Goal: Task Accomplishment & Management: Manage account settings

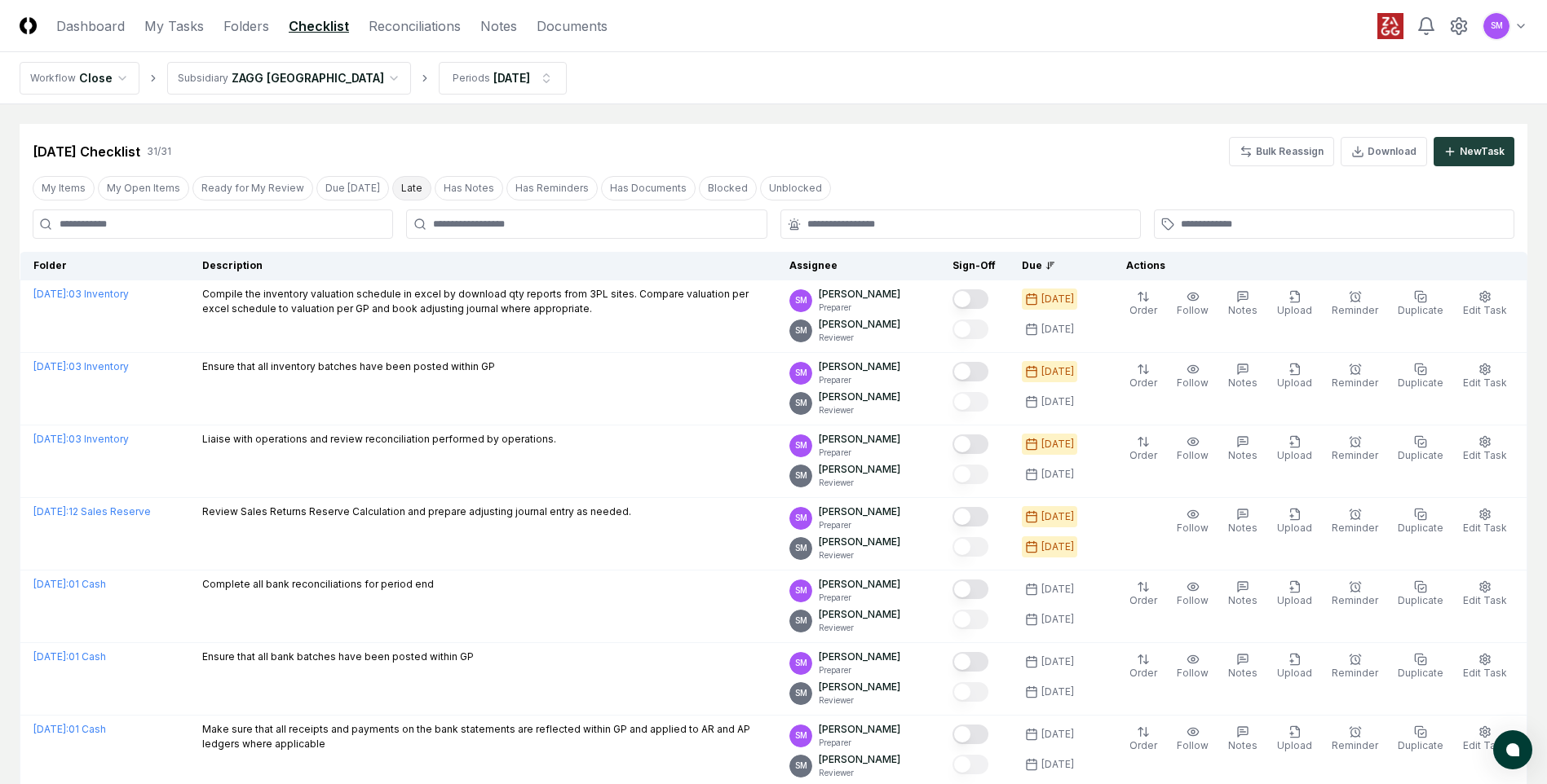
click at [393, 191] on button "Late" at bounding box center [412, 188] width 39 height 25
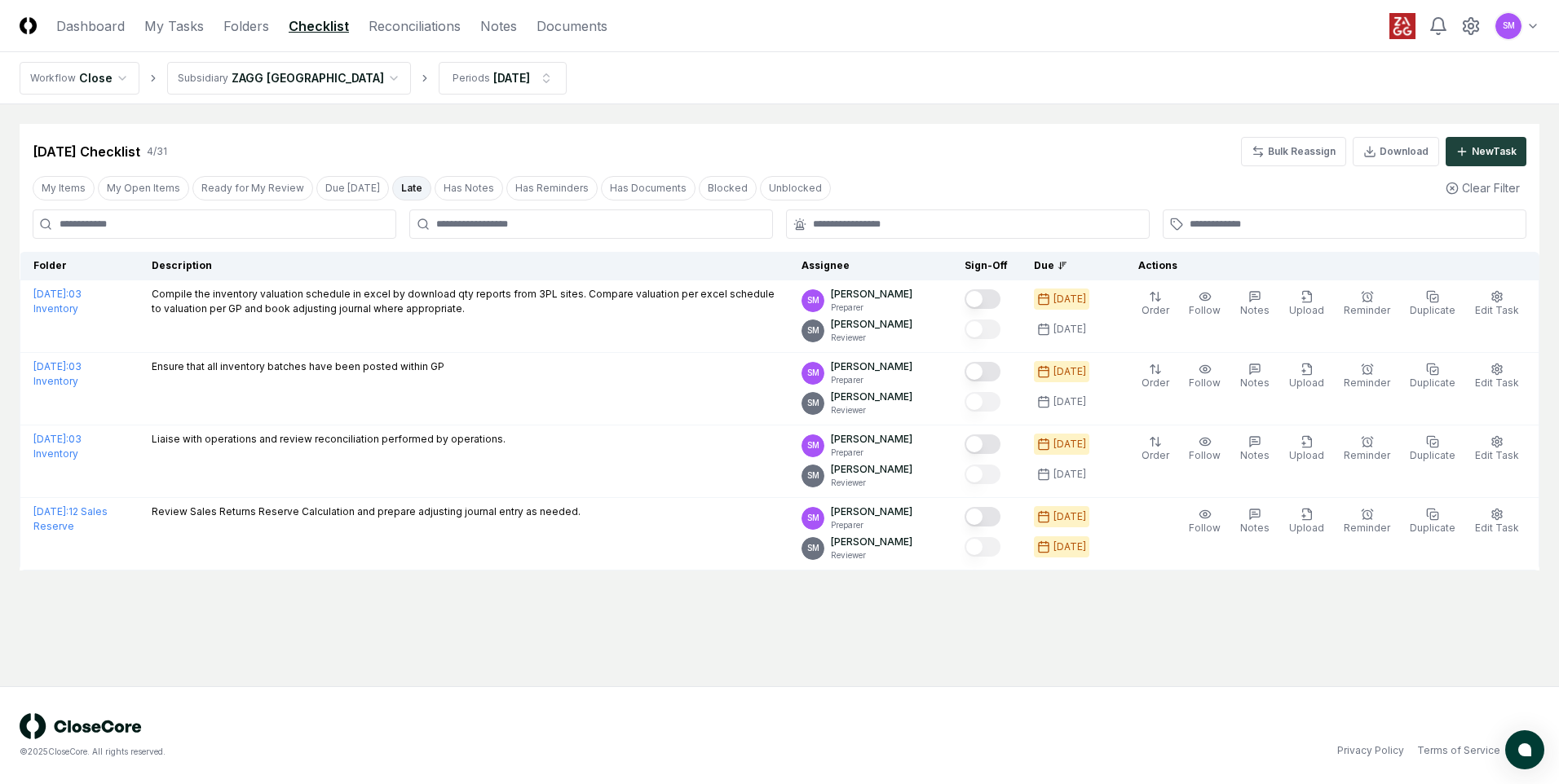
click at [393, 183] on button "Late" at bounding box center [412, 188] width 40 height 25
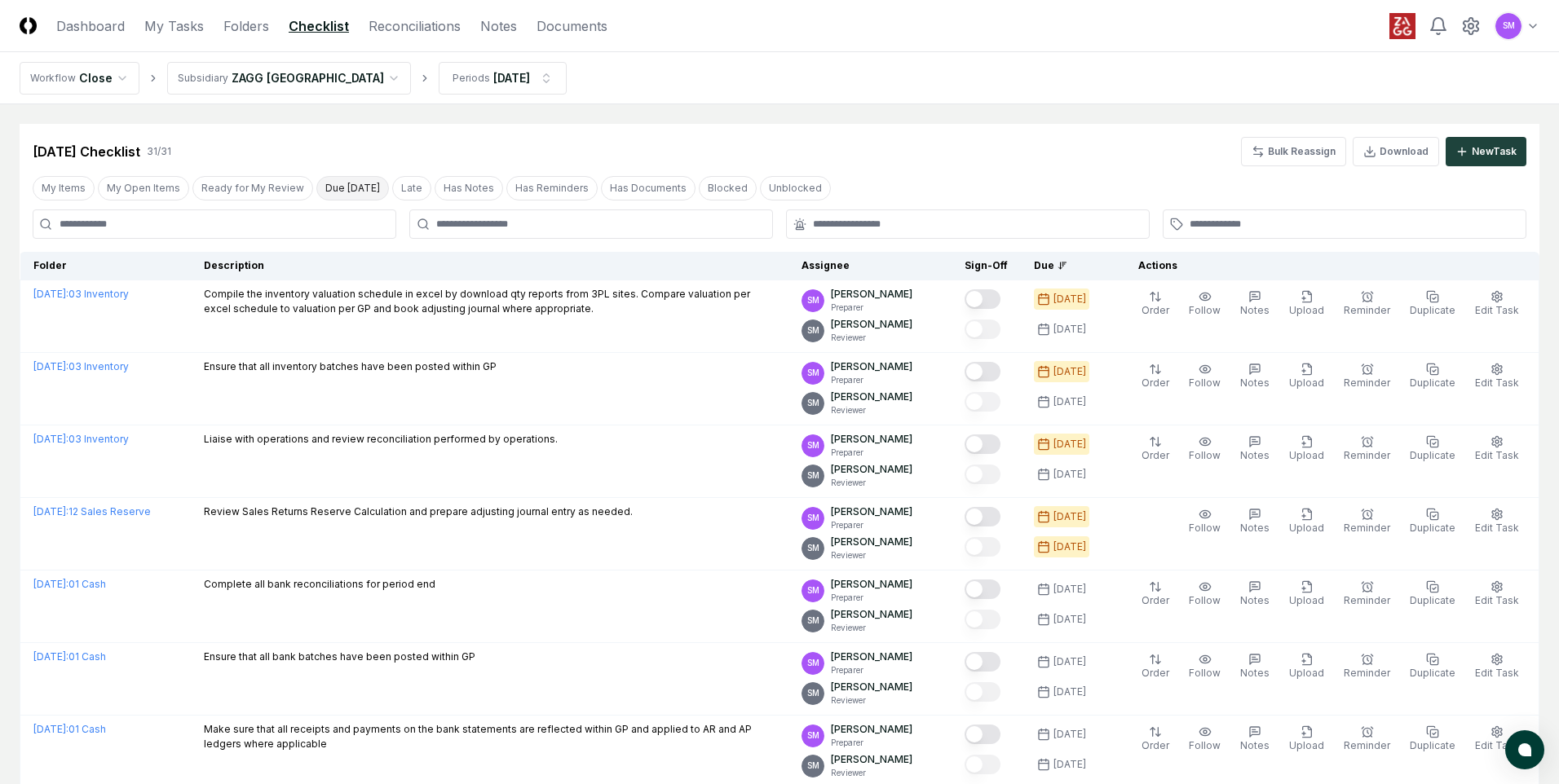
click at [352, 188] on button "Due [DATE]" at bounding box center [352, 188] width 72 height 25
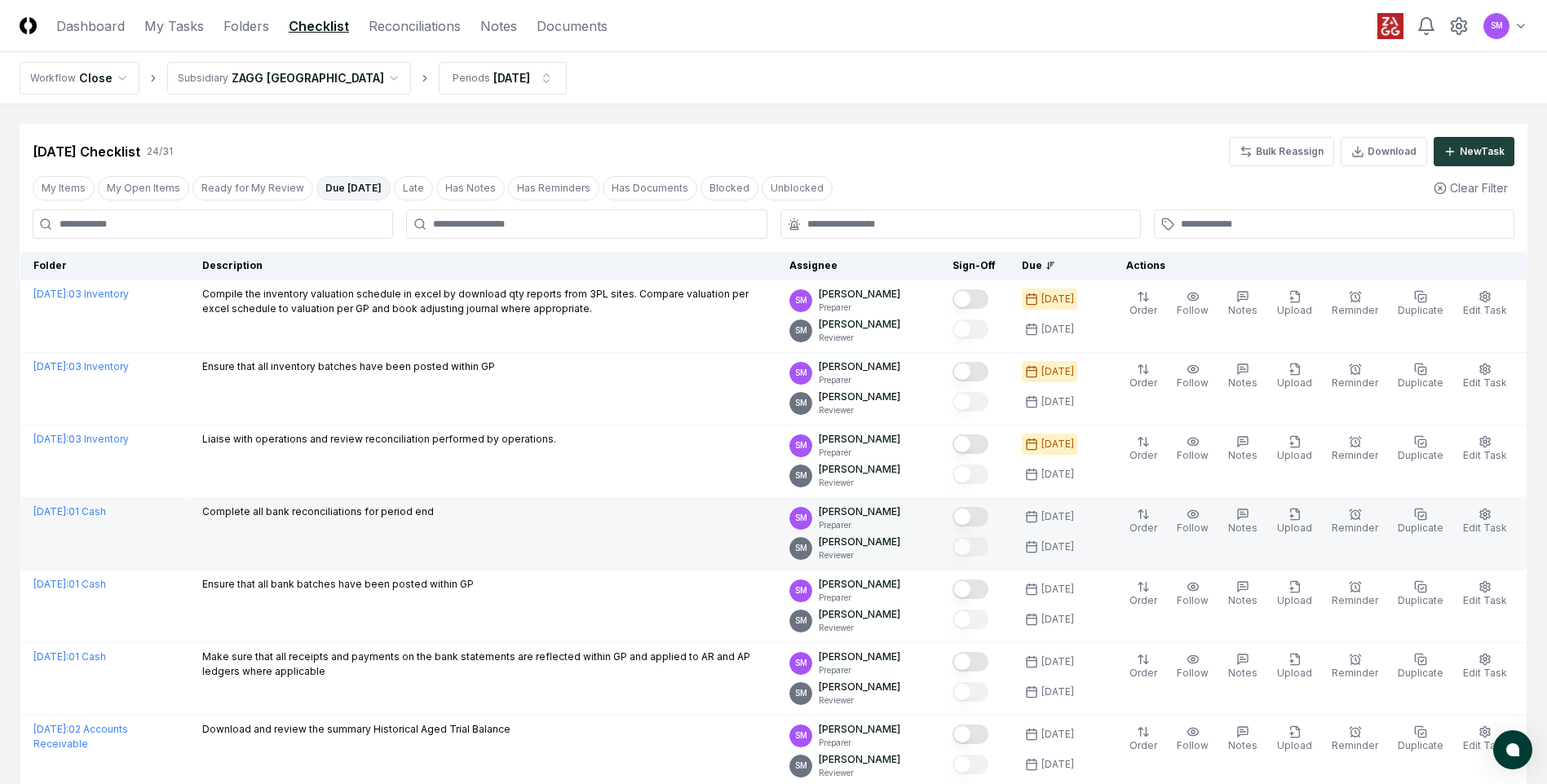
click at [988, 517] on button "Mark complete" at bounding box center [970, 517] width 36 height 20
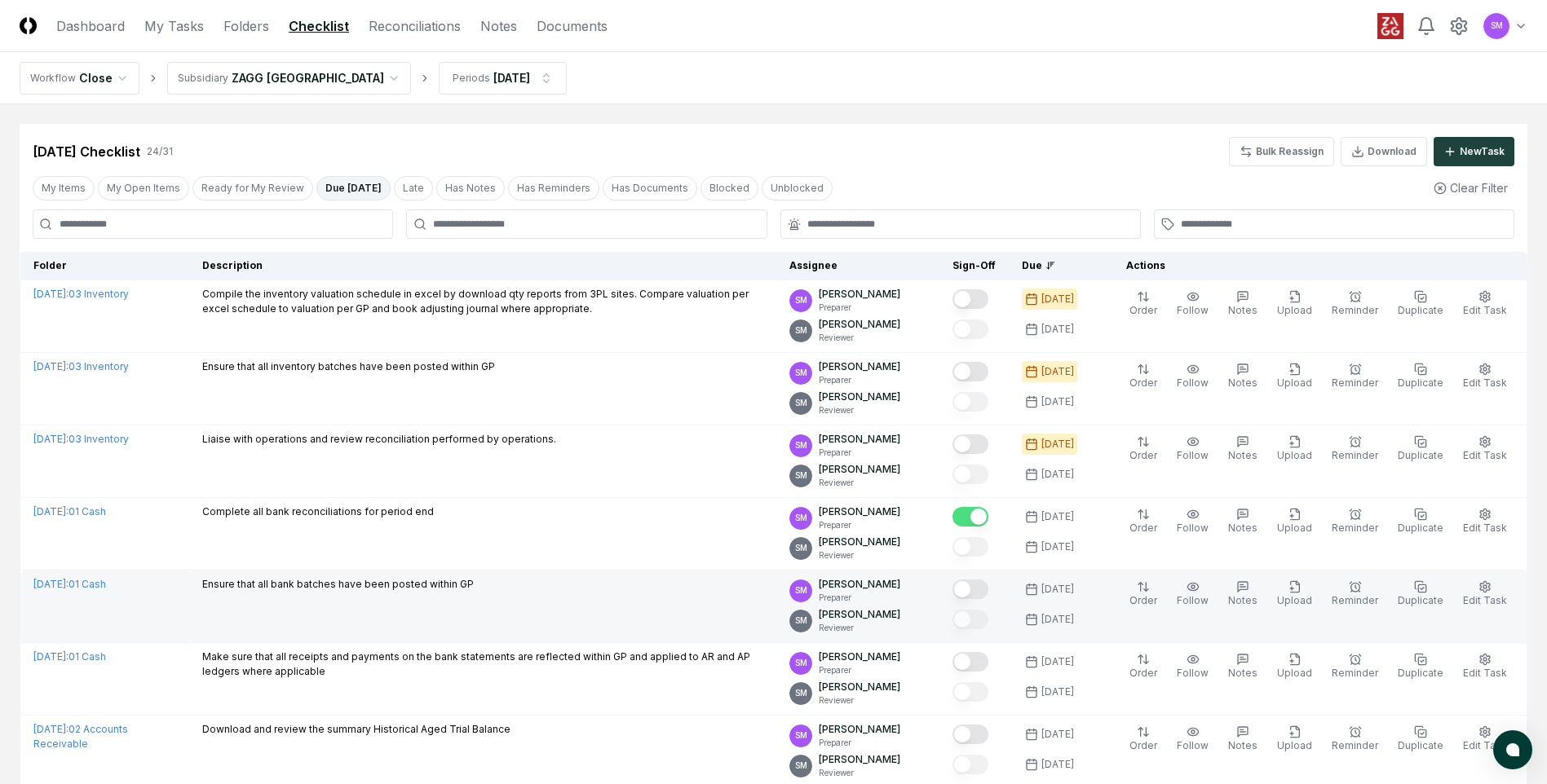
click at [985, 590] on button "Mark complete" at bounding box center [970, 589] width 36 height 20
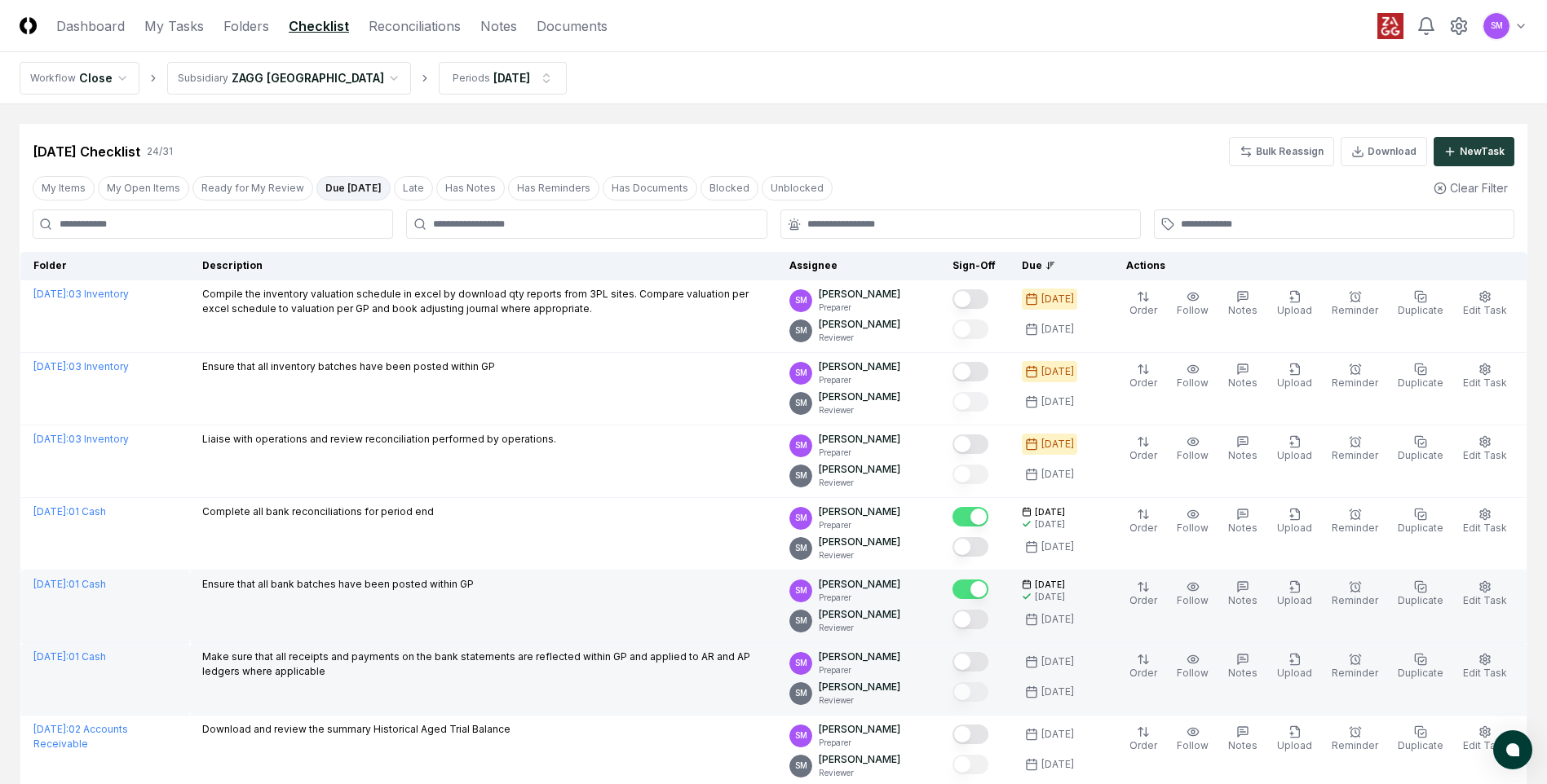
click at [988, 664] on button "Mark complete" at bounding box center [970, 662] width 36 height 20
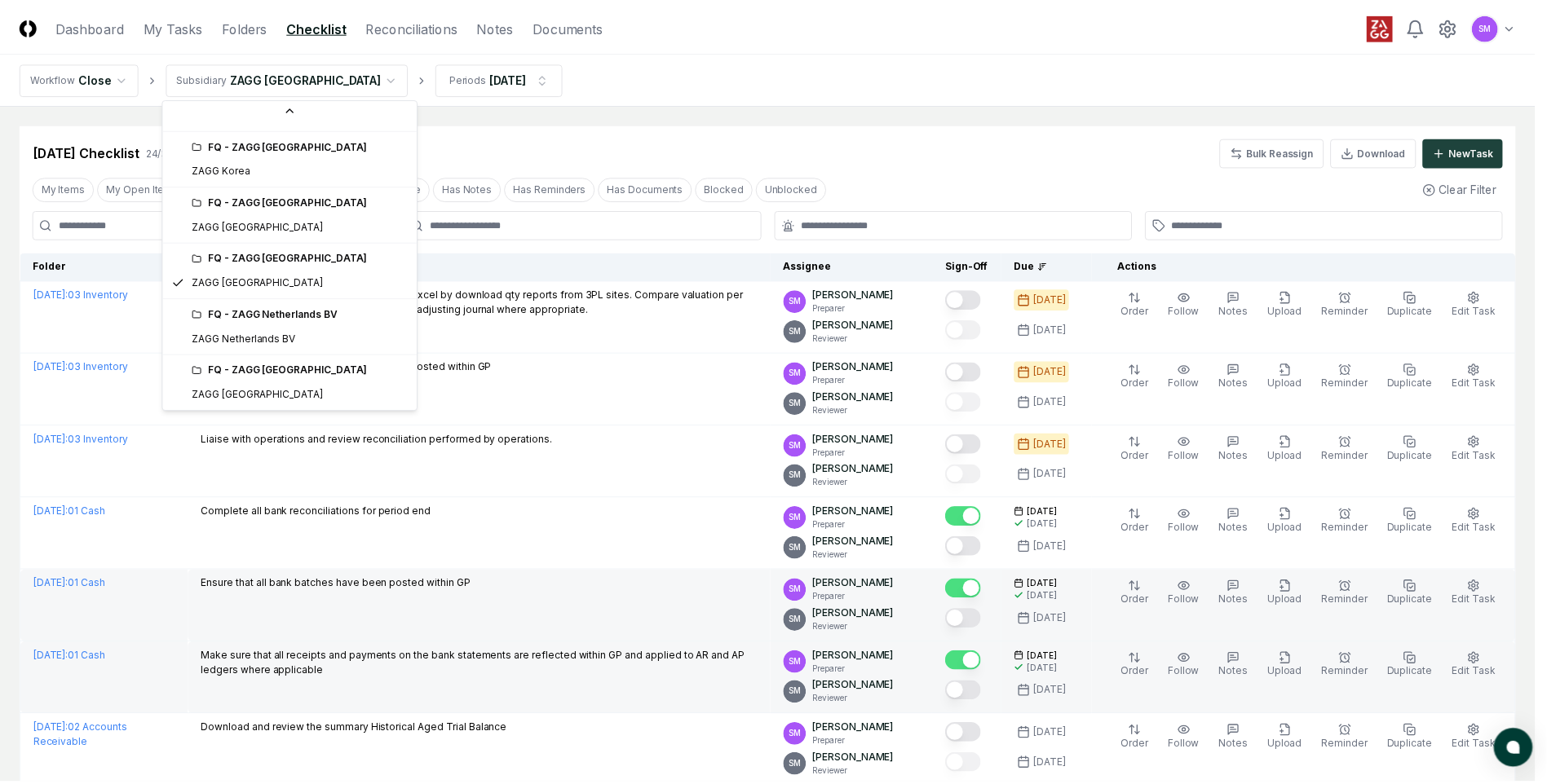
scroll to position [664, 0]
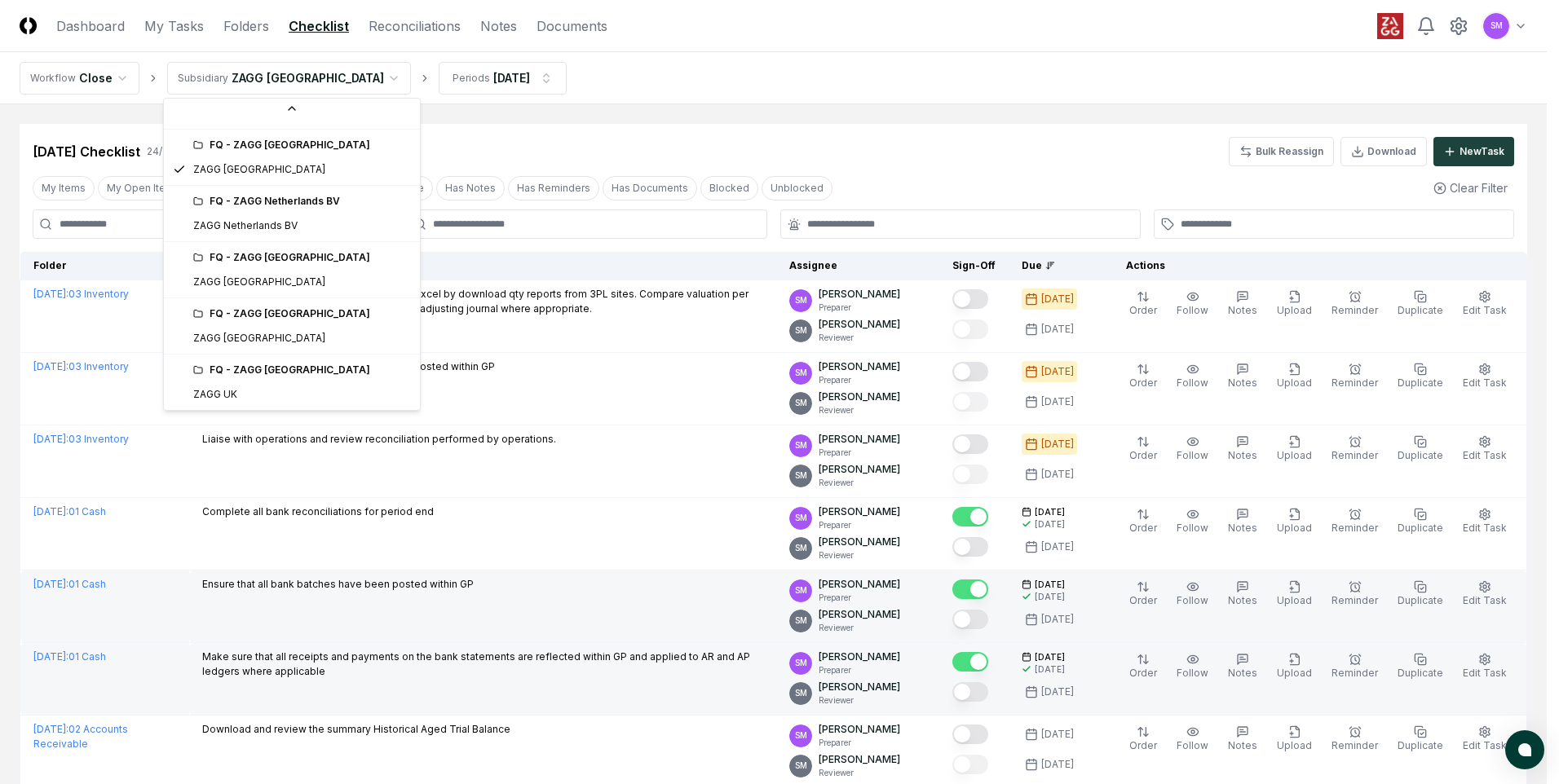
click at [262, 376] on div "FQ - ZAGG [GEOGRAPHIC_DATA]" at bounding box center [302, 370] width 217 height 15
click at [278, 382] on div "FQ - ZAGG [GEOGRAPHIC_DATA]" at bounding box center [291, 370] width 249 height 25
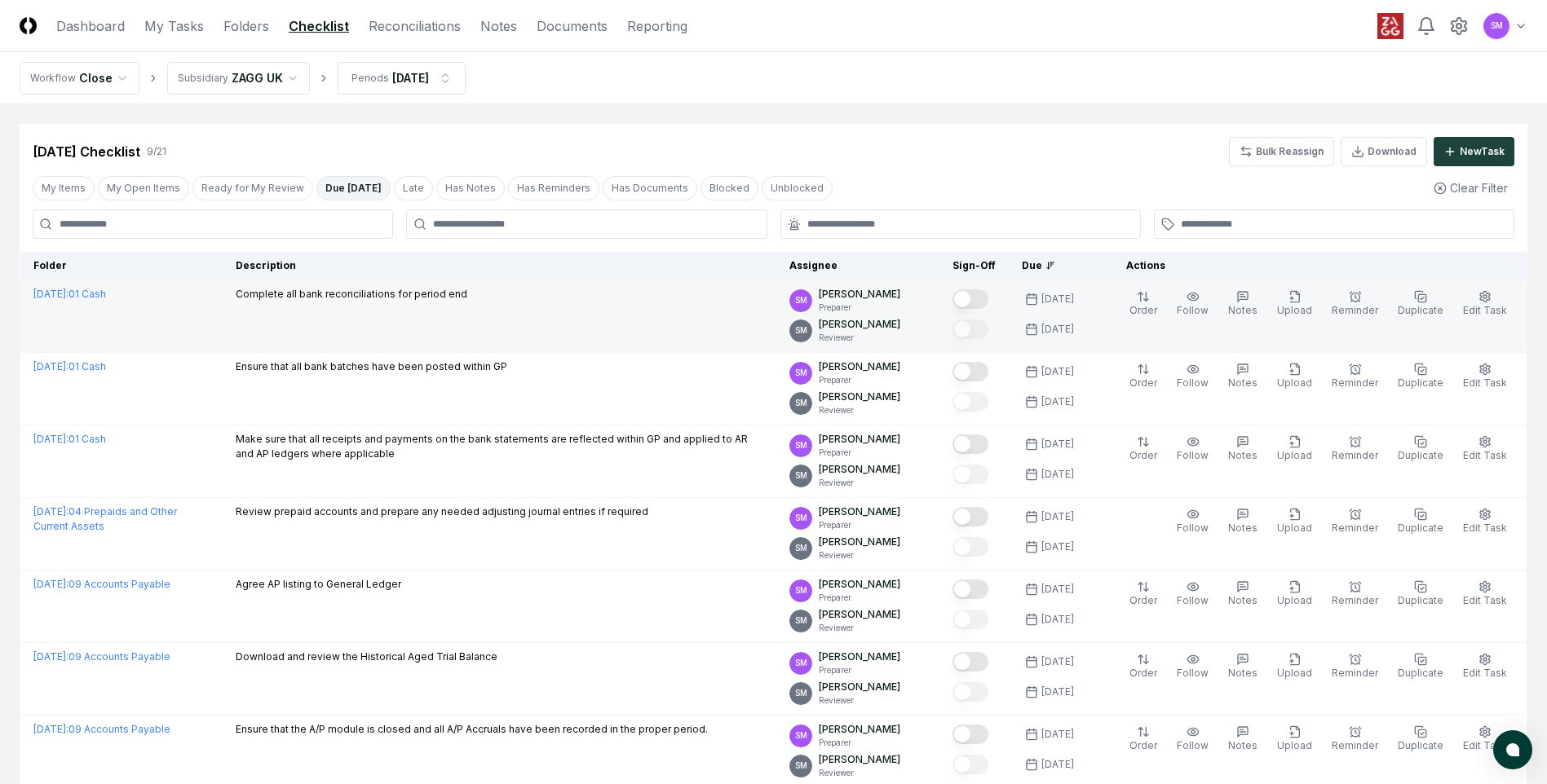
click at [982, 293] on button "Mark complete" at bounding box center [970, 299] width 36 height 20
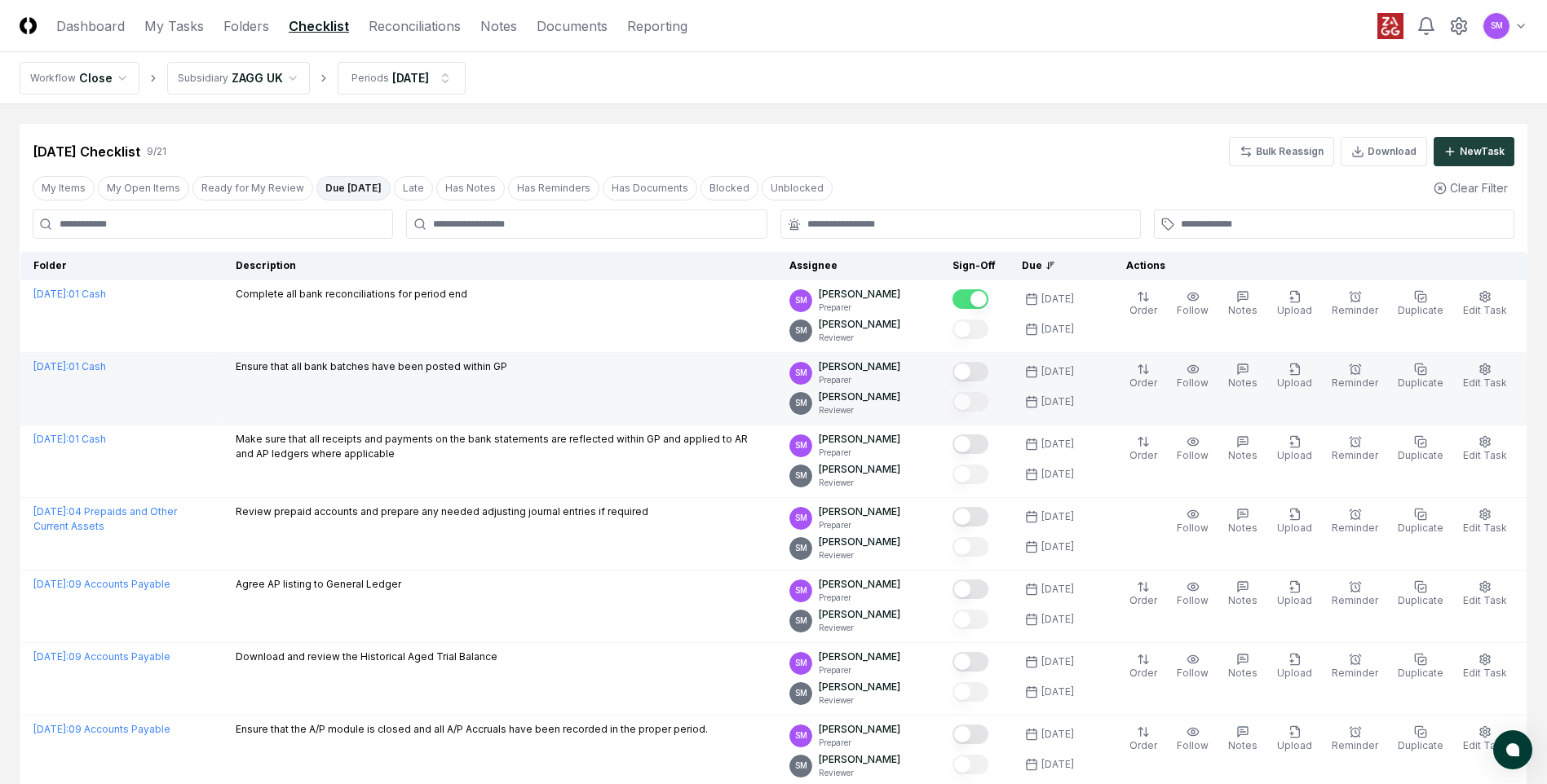
click at [983, 369] on button "Mark complete" at bounding box center [970, 372] width 36 height 20
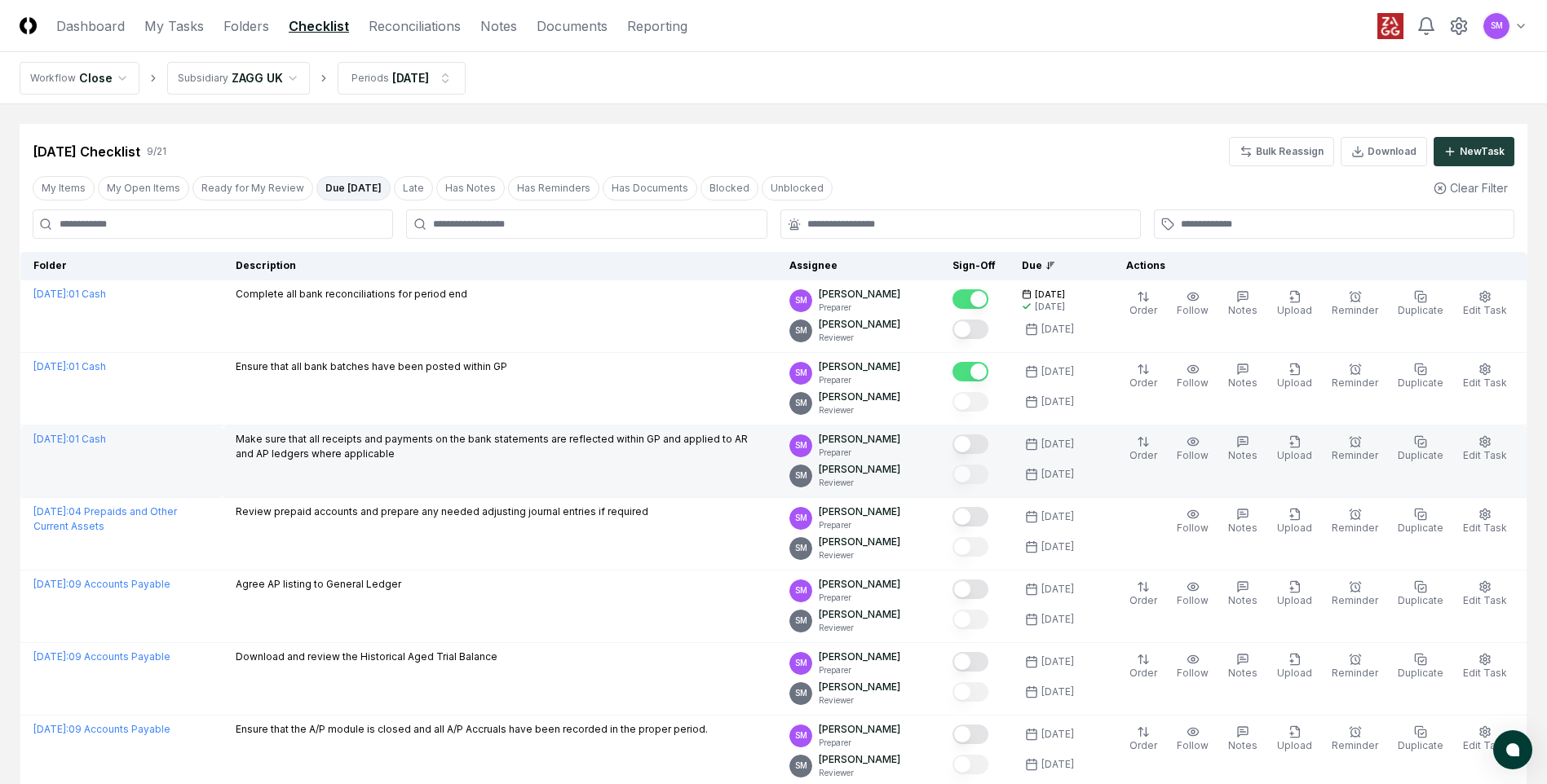
click at [982, 437] on button "Mark complete" at bounding box center [970, 444] width 36 height 20
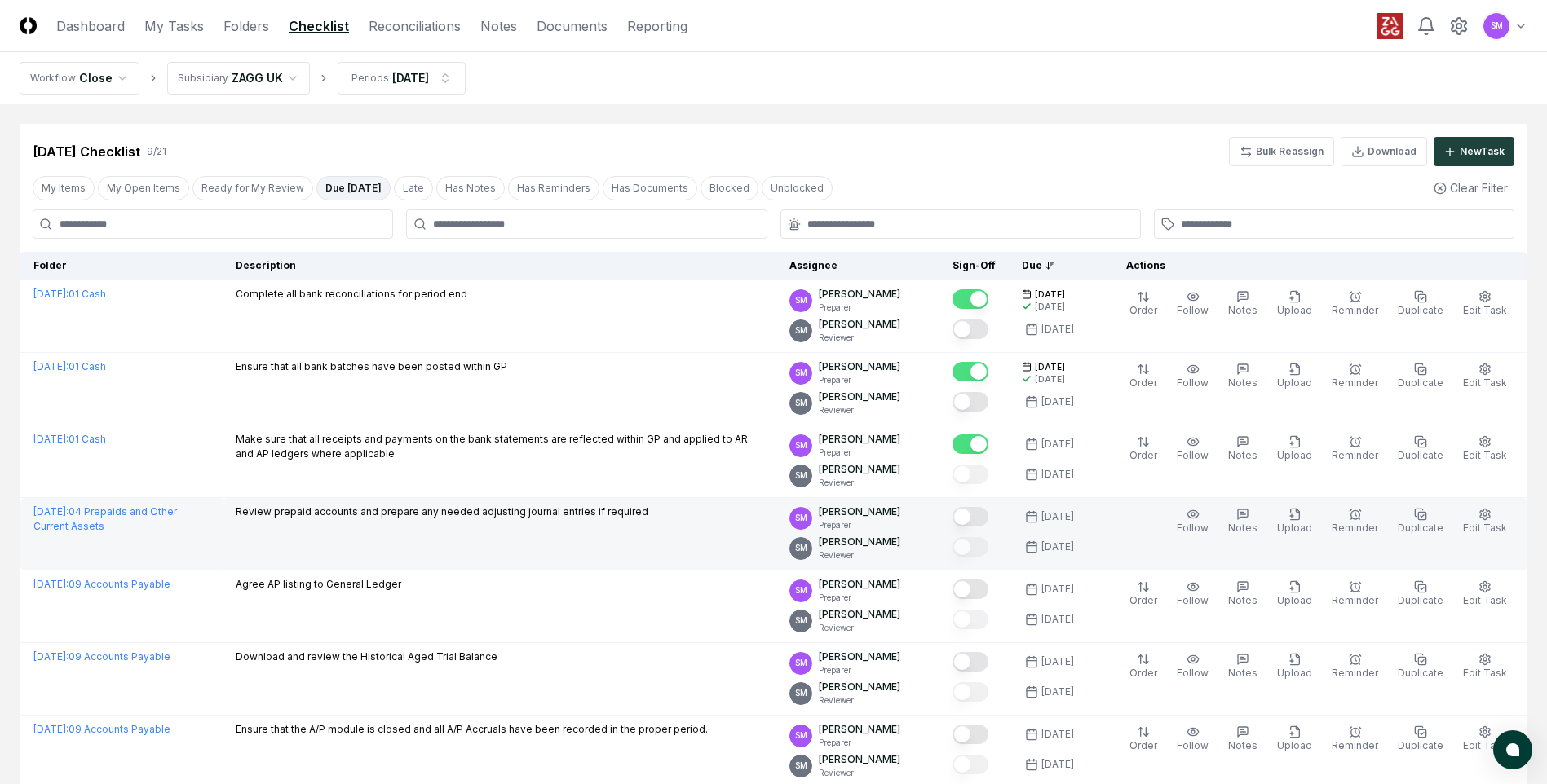
click at [983, 518] on button "Mark complete" at bounding box center [970, 517] width 36 height 20
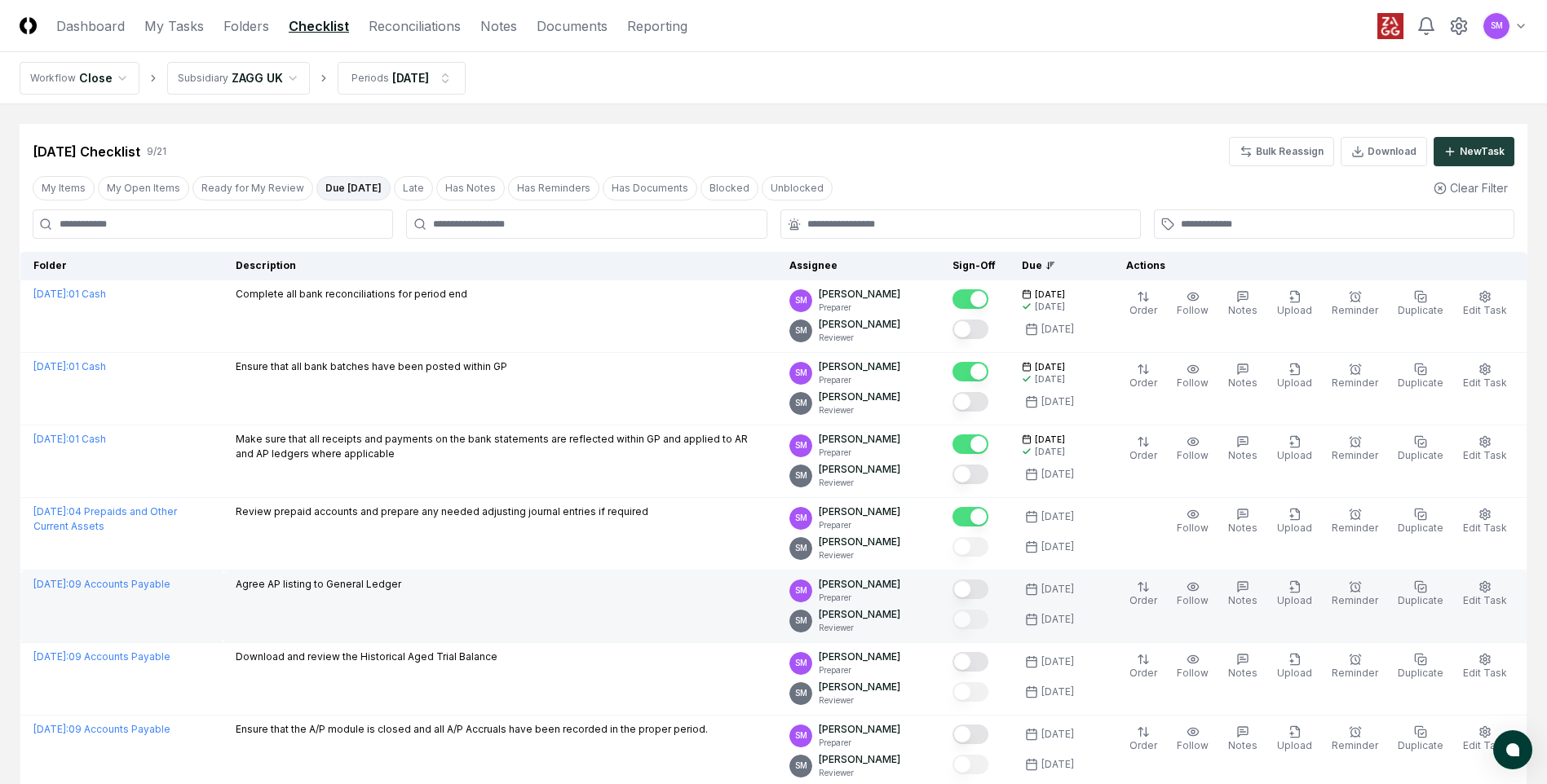
click at [987, 595] on button "Mark complete" at bounding box center [970, 589] width 36 height 20
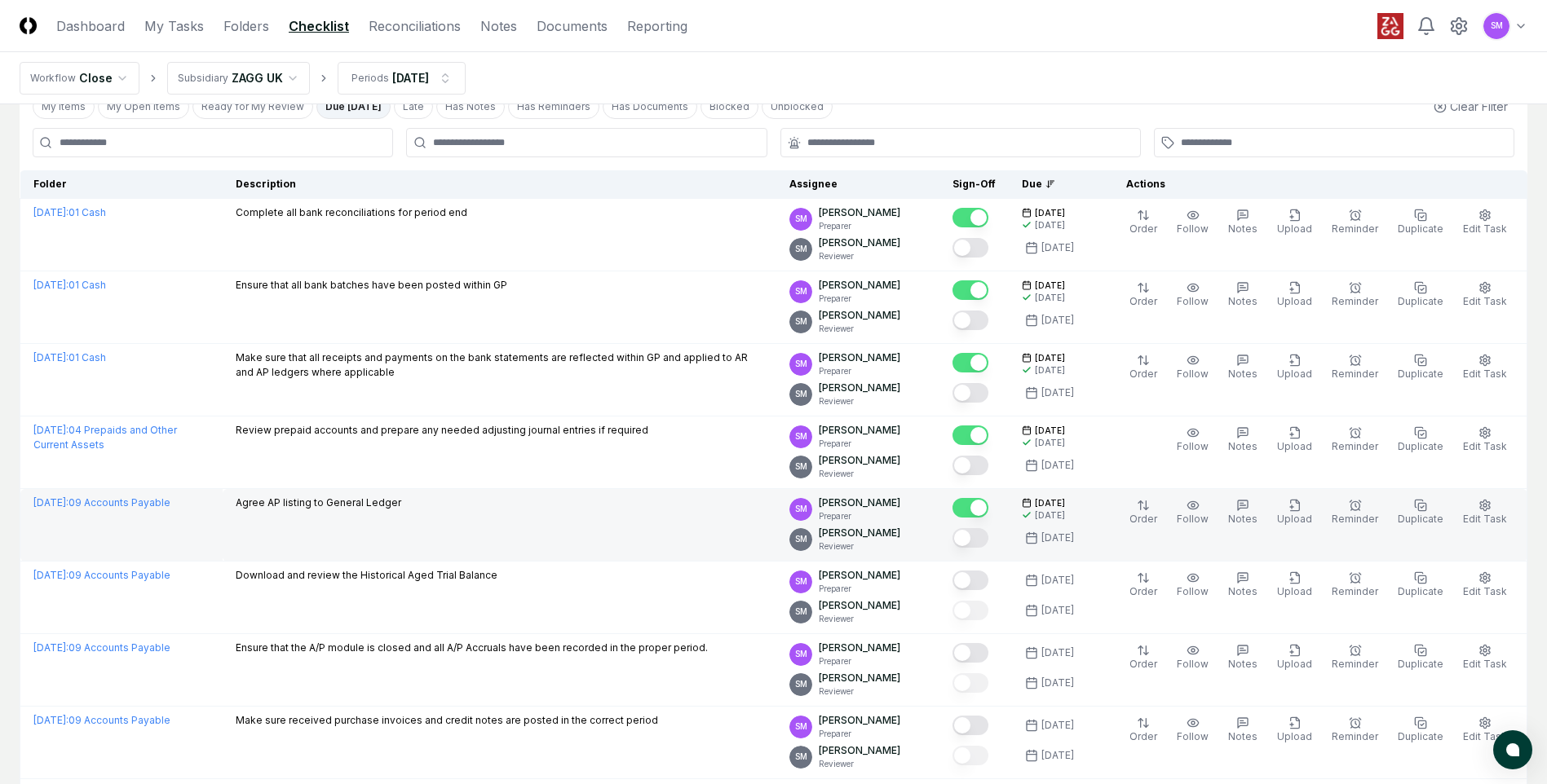
click at [978, 505] on button "Mark complete" at bounding box center [970, 508] width 36 height 20
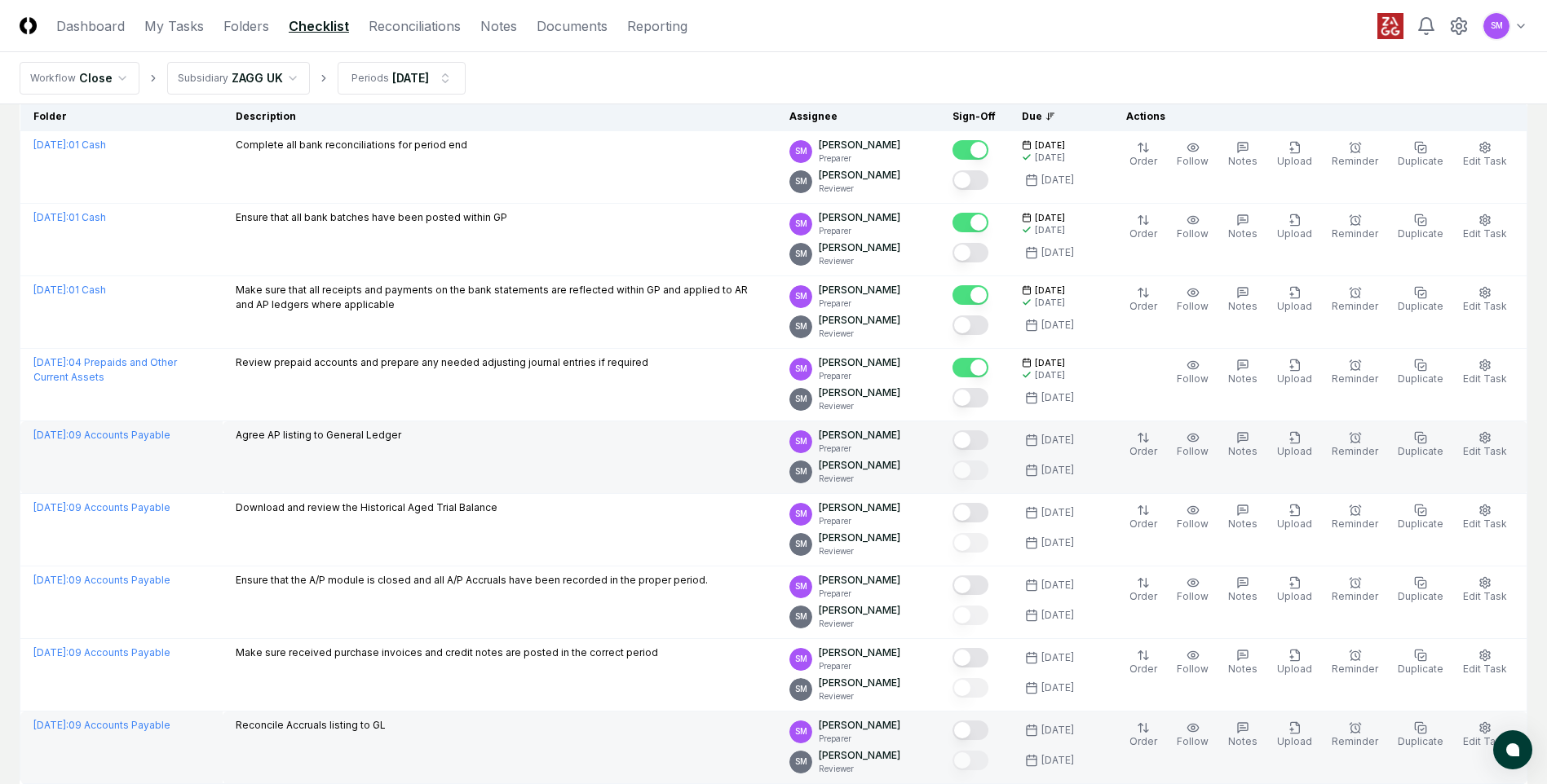
scroll to position [0, 0]
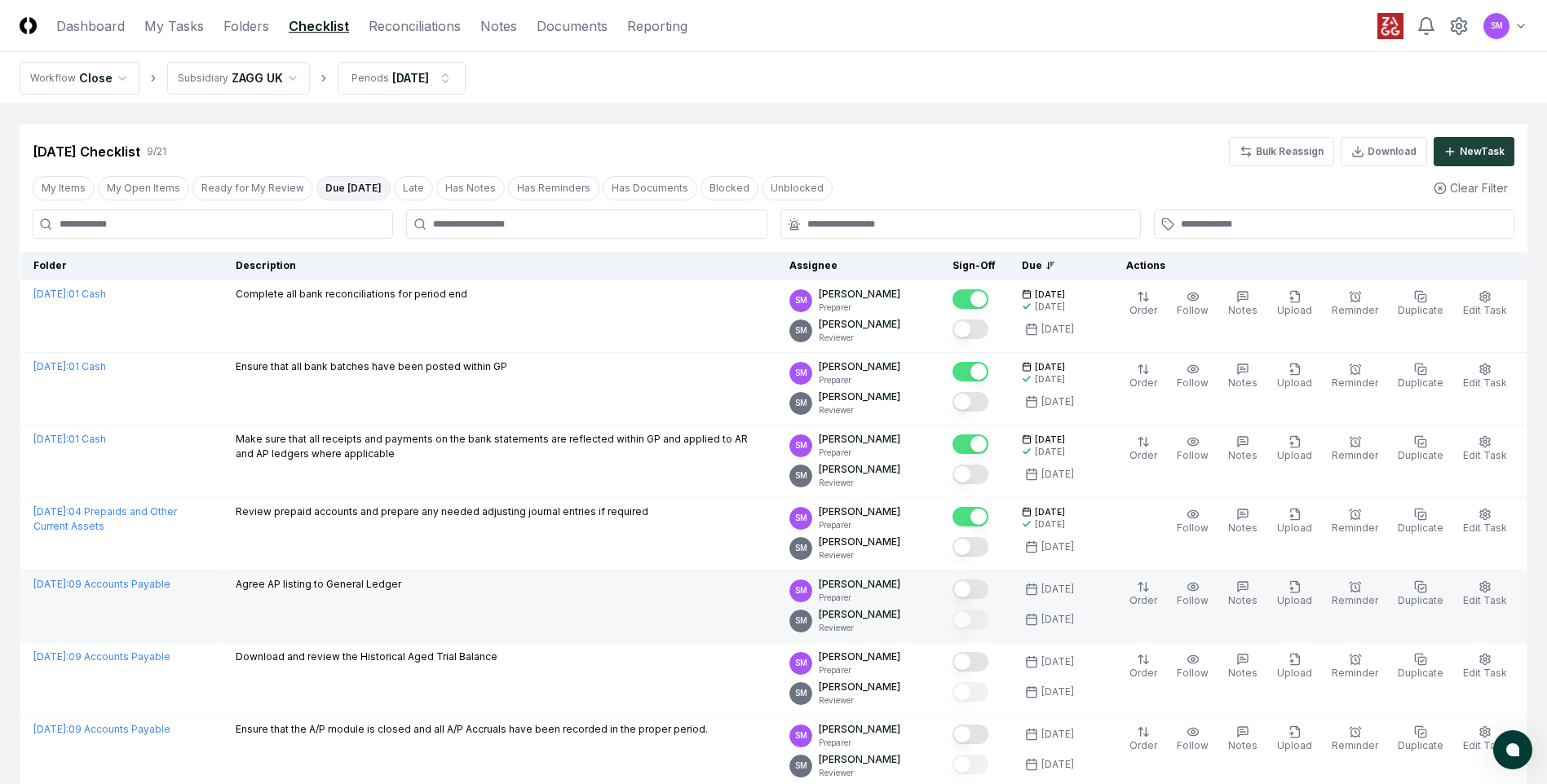
click at [343, 188] on button "Due [DATE]" at bounding box center [353, 188] width 74 height 25
click at [406, 190] on button "Late" at bounding box center [412, 188] width 39 height 25
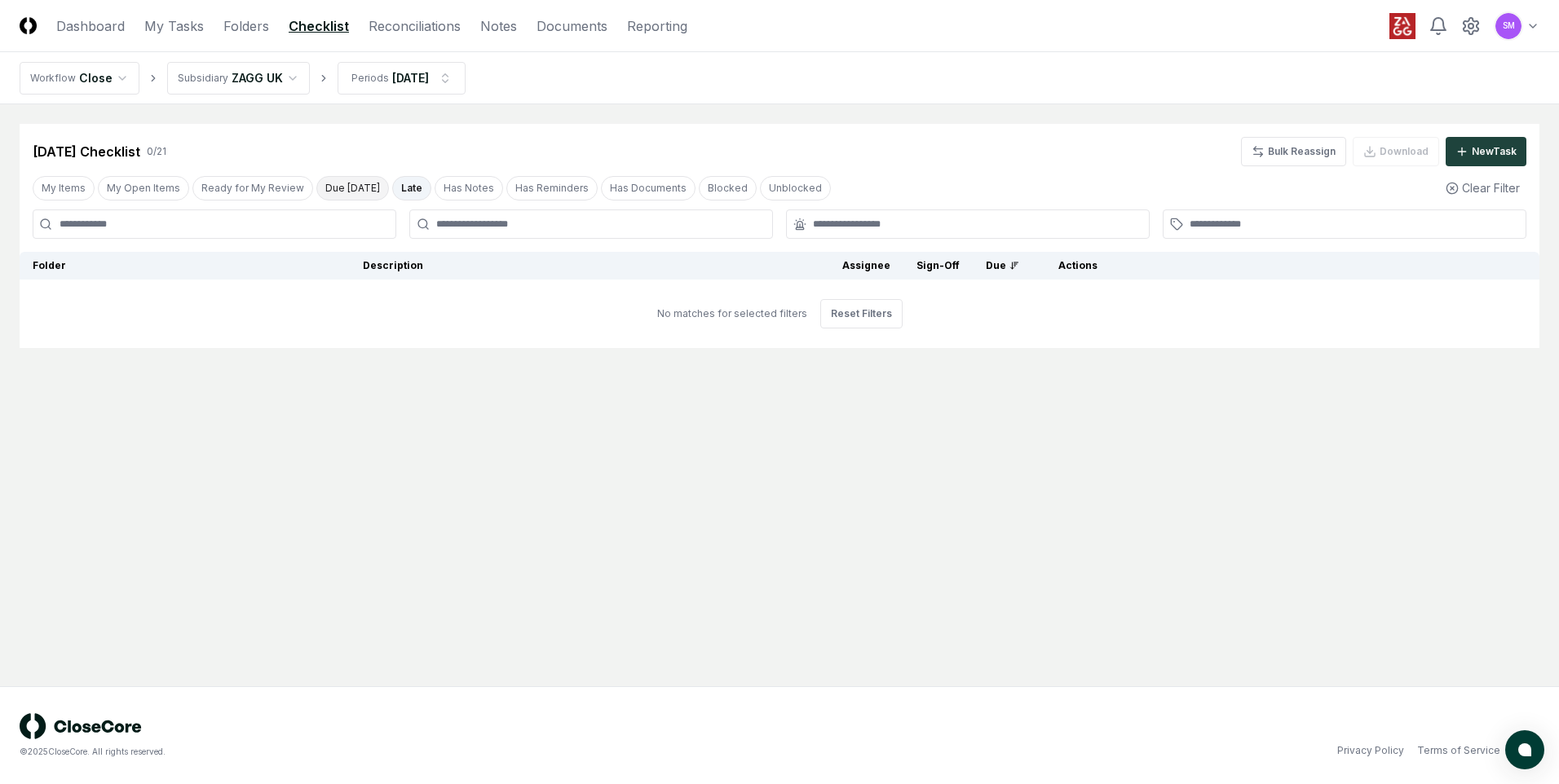
click at [351, 193] on button "Due [DATE]" at bounding box center [352, 188] width 72 height 25
